Goal: Task Accomplishment & Management: Use online tool/utility

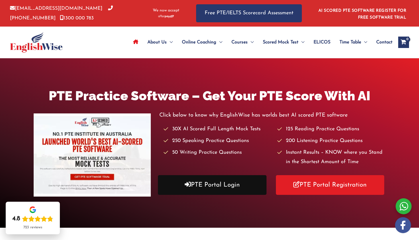
click at [220, 187] on link "PTE Portal Login" at bounding box center [212, 185] width 109 height 20
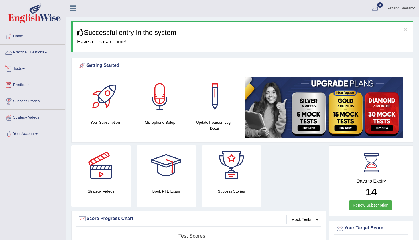
click at [45, 51] on link "Practice Questions" at bounding box center [32, 52] width 65 height 14
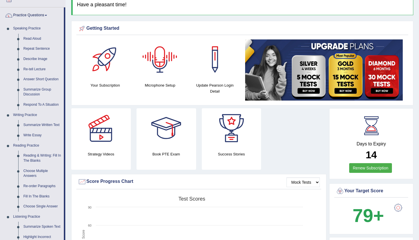
scroll to position [39, 0]
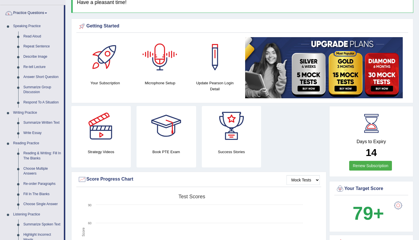
click at [159, 67] on div at bounding box center [160, 57] width 40 height 40
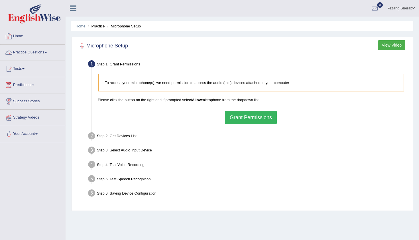
click at [48, 53] on link "Practice Questions" at bounding box center [32, 52] width 65 height 14
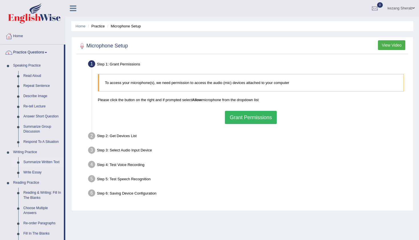
click at [42, 162] on link "Summarize Written Text" at bounding box center [42, 162] width 43 height 10
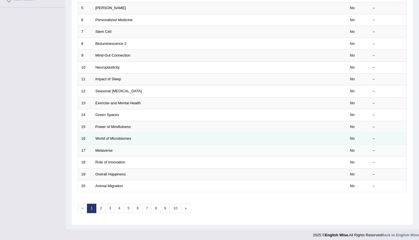
scroll to position [134, 0]
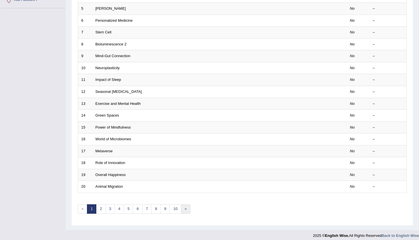
click at [185, 205] on link "»" at bounding box center [185, 208] width 9 height 9
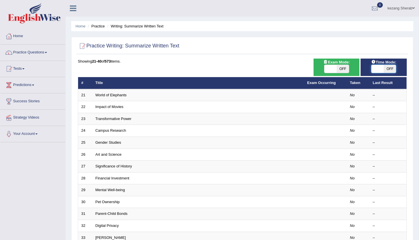
click at [380, 68] on span at bounding box center [378, 69] width 12 height 8
checkbox input "true"
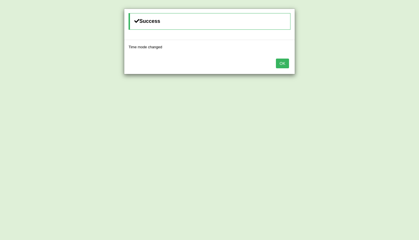
click at [282, 65] on button "OK" at bounding box center [282, 63] width 13 height 10
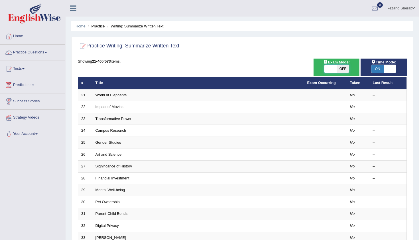
click at [330, 70] on span at bounding box center [331, 69] width 12 height 8
checkbox input "true"
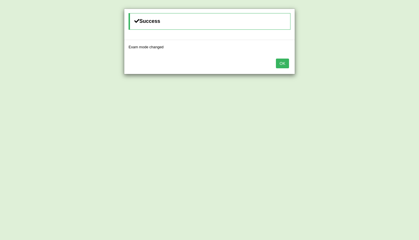
click at [288, 66] on button "OK" at bounding box center [282, 63] width 13 height 10
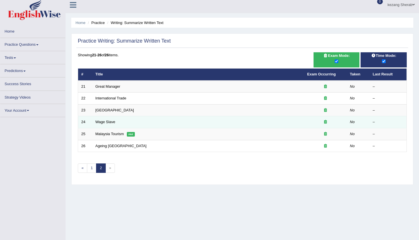
scroll to position [3, 0]
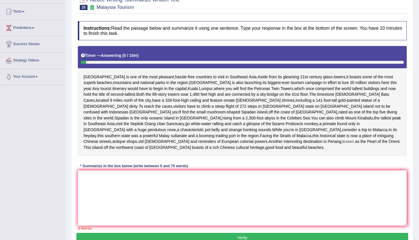
scroll to position [60, 0]
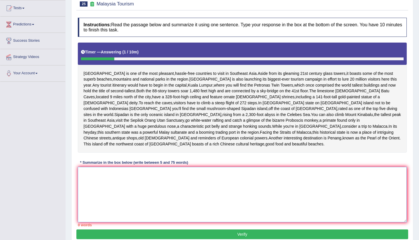
click at [98, 188] on textarea at bounding box center [242, 194] width 329 height 55
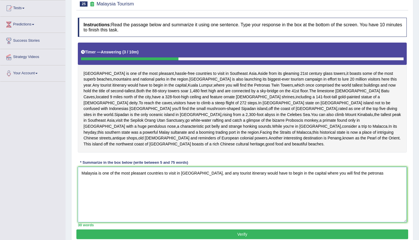
click at [358, 184] on textarea "Malaysia is one of the most pleasant countries to visit in [GEOGRAPHIC_DATA], a…" at bounding box center [242, 194] width 329 height 55
click at [375, 183] on textarea "[GEOGRAPHIC_DATA] is one of the most pleasant countries to visit in [GEOGRAPHIC…" at bounding box center [242, 194] width 329 height 55
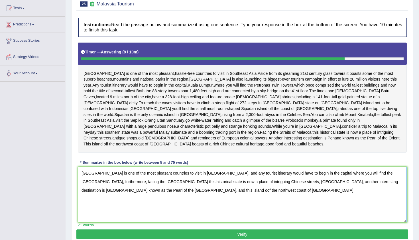
click at [133, 199] on textarea "[GEOGRAPHIC_DATA] is one of the most pleasant countries to visit in [GEOGRAPHIC…" at bounding box center [242, 194] width 329 height 55
click at [181, 199] on textarea "Malaysia is one of the most pleasant countries to visit in [GEOGRAPHIC_DATA], a…" at bounding box center [242, 194] width 329 height 55
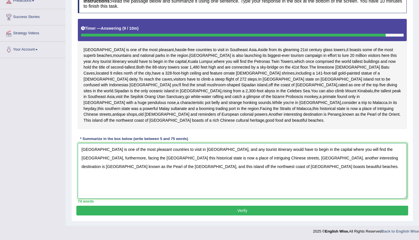
scroll to position [92, 0]
type textarea "[GEOGRAPHIC_DATA] is one of the most pleasant countries to visit in [GEOGRAPHIC…"
click at [169, 210] on button "Verify" at bounding box center [242, 210] width 332 height 10
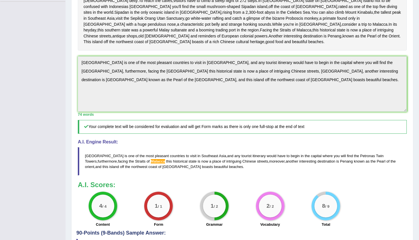
scroll to position [153, 0]
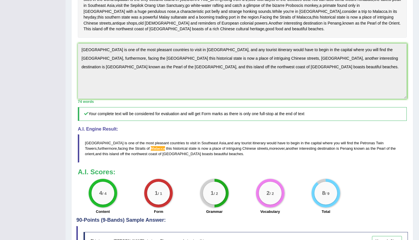
click at [151, 150] on span "Malacca" at bounding box center [158, 148] width 15 height 4
click at [148, 175] on h3 "A.I. Scores:" at bounding box center [242, 171] width 329 height 7
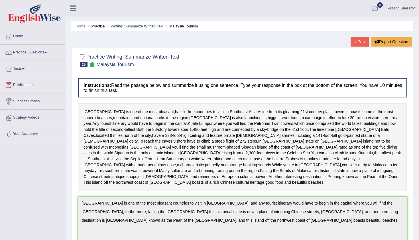
scroll to position [0, 0]
